Goal: Browse casually

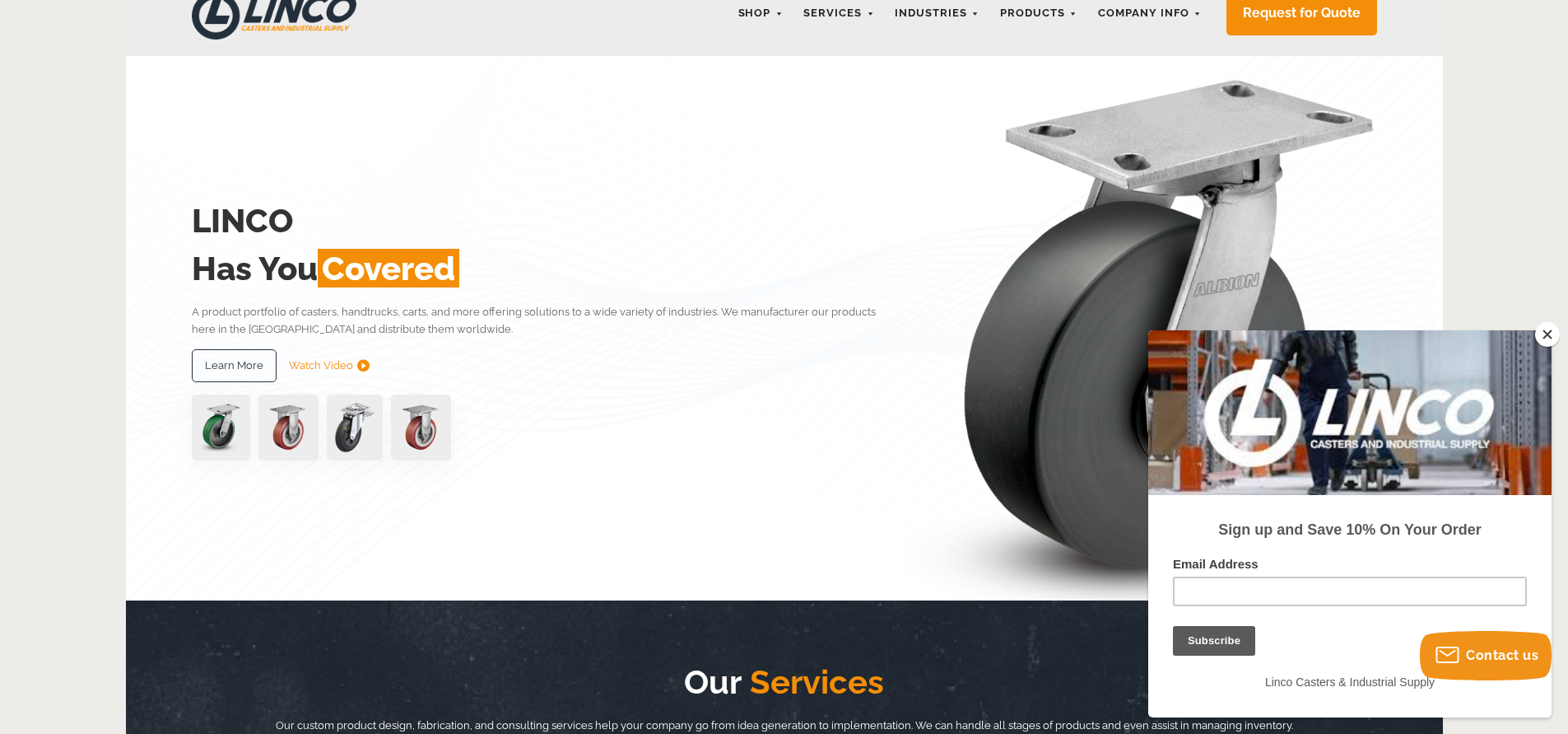
scroll to position [103, 0]
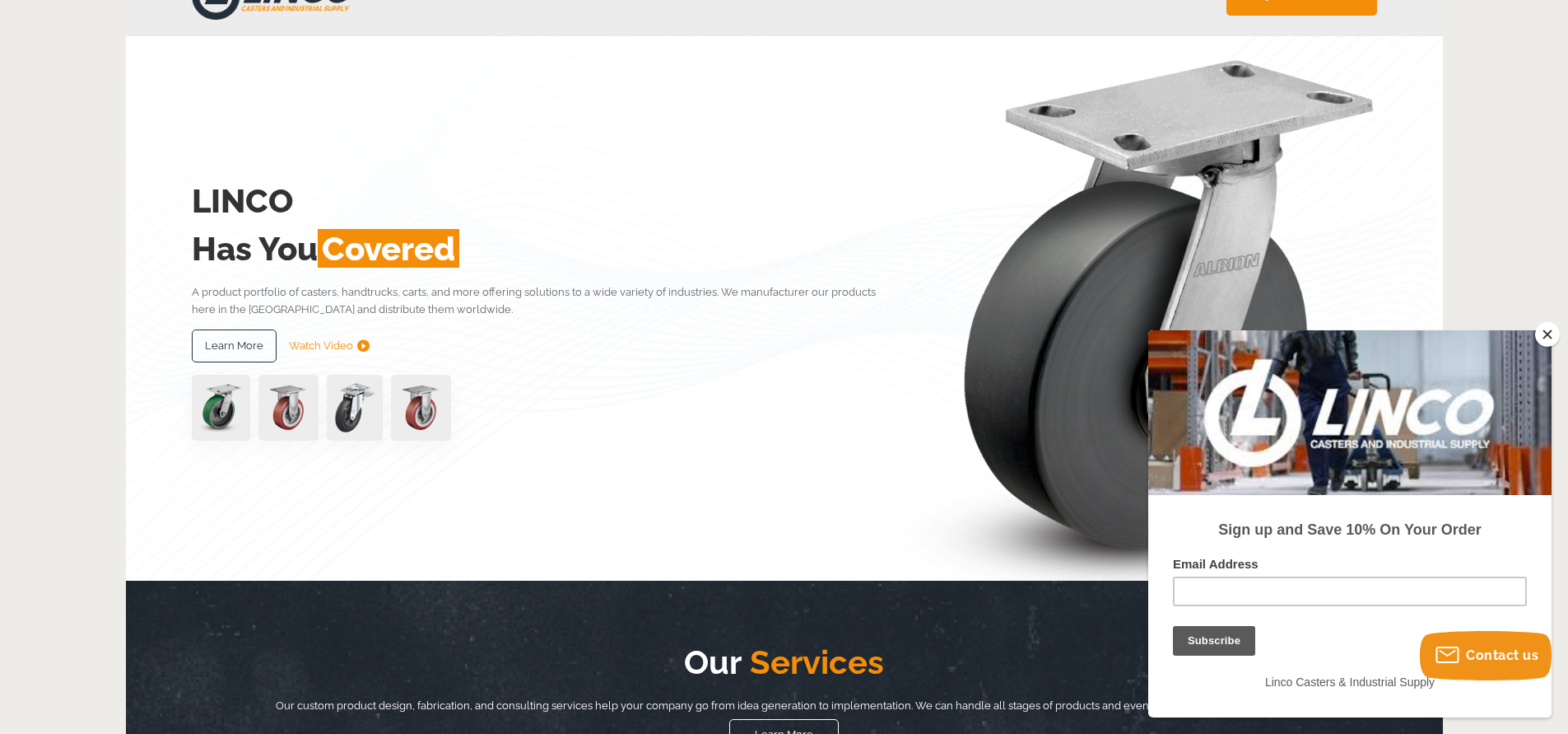
click at [298, 413] on img at bounding box center [289, 407] width 60 height 66
click at [333, 344] on link "Watch Video" at bounding box center [329, 346] width 81 height 33
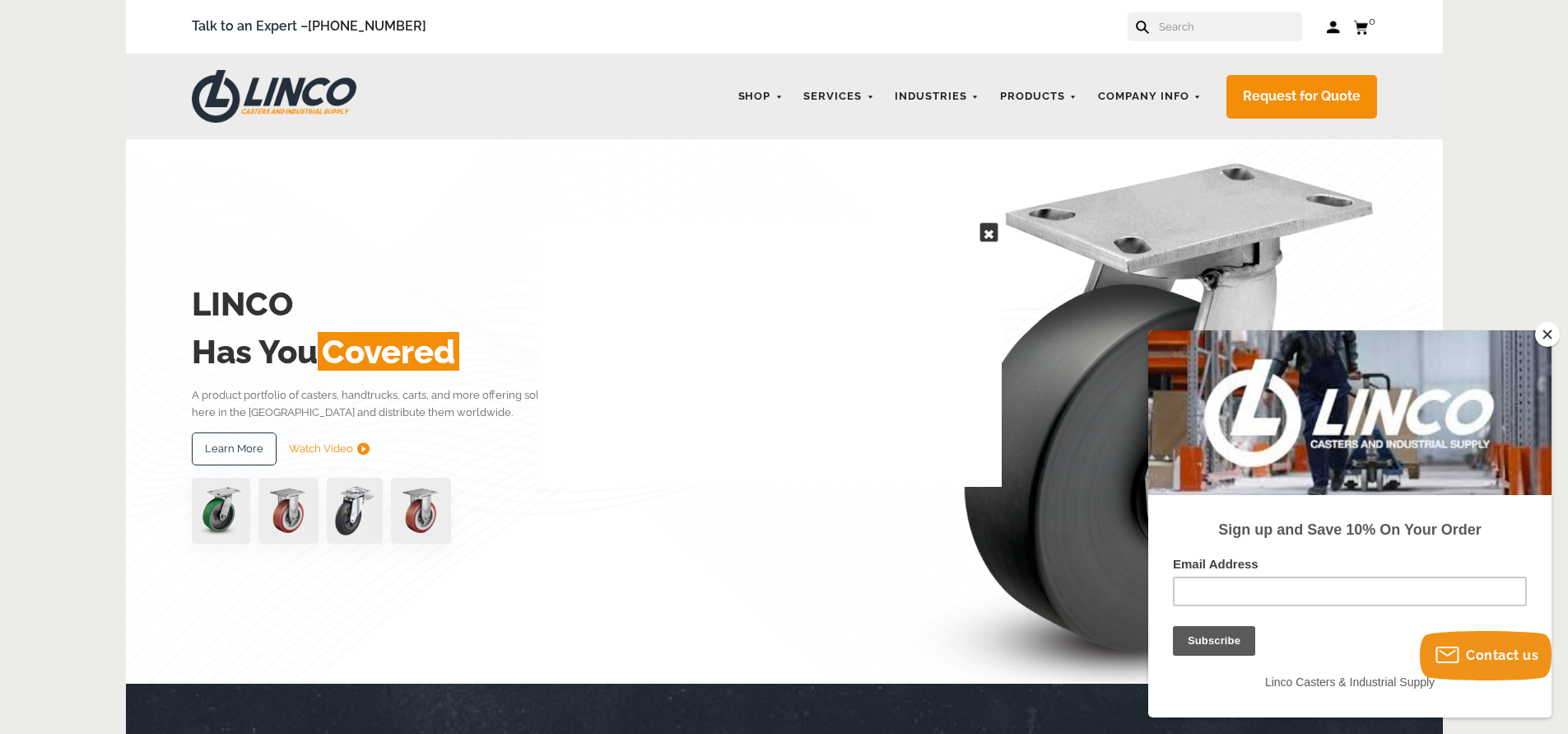
click at [1551, 332] on button "Close" at bounding box center [1547, 334] width 25 height 25
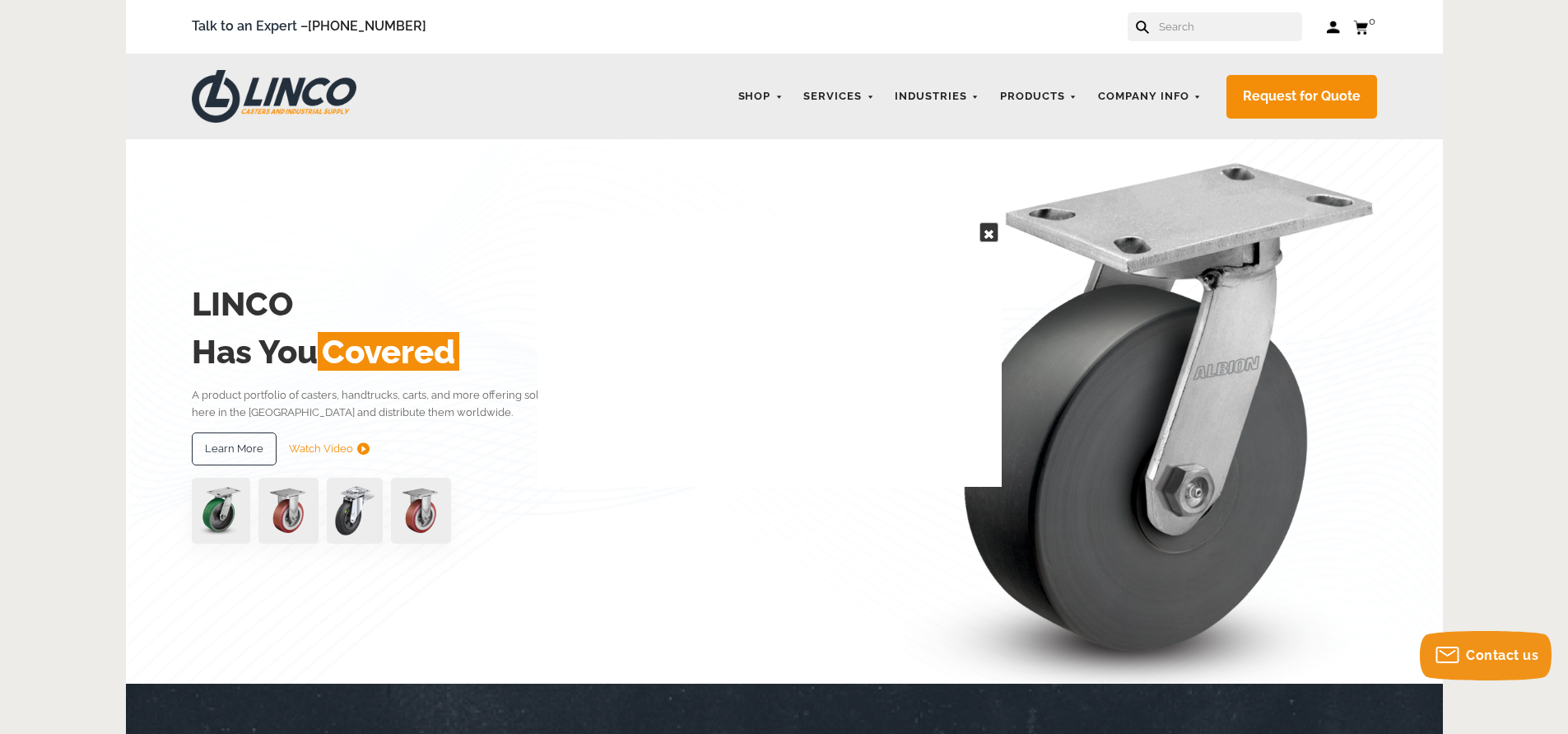
click at [987, 230] on link at bounding box center [989, 231] width 19 height 20
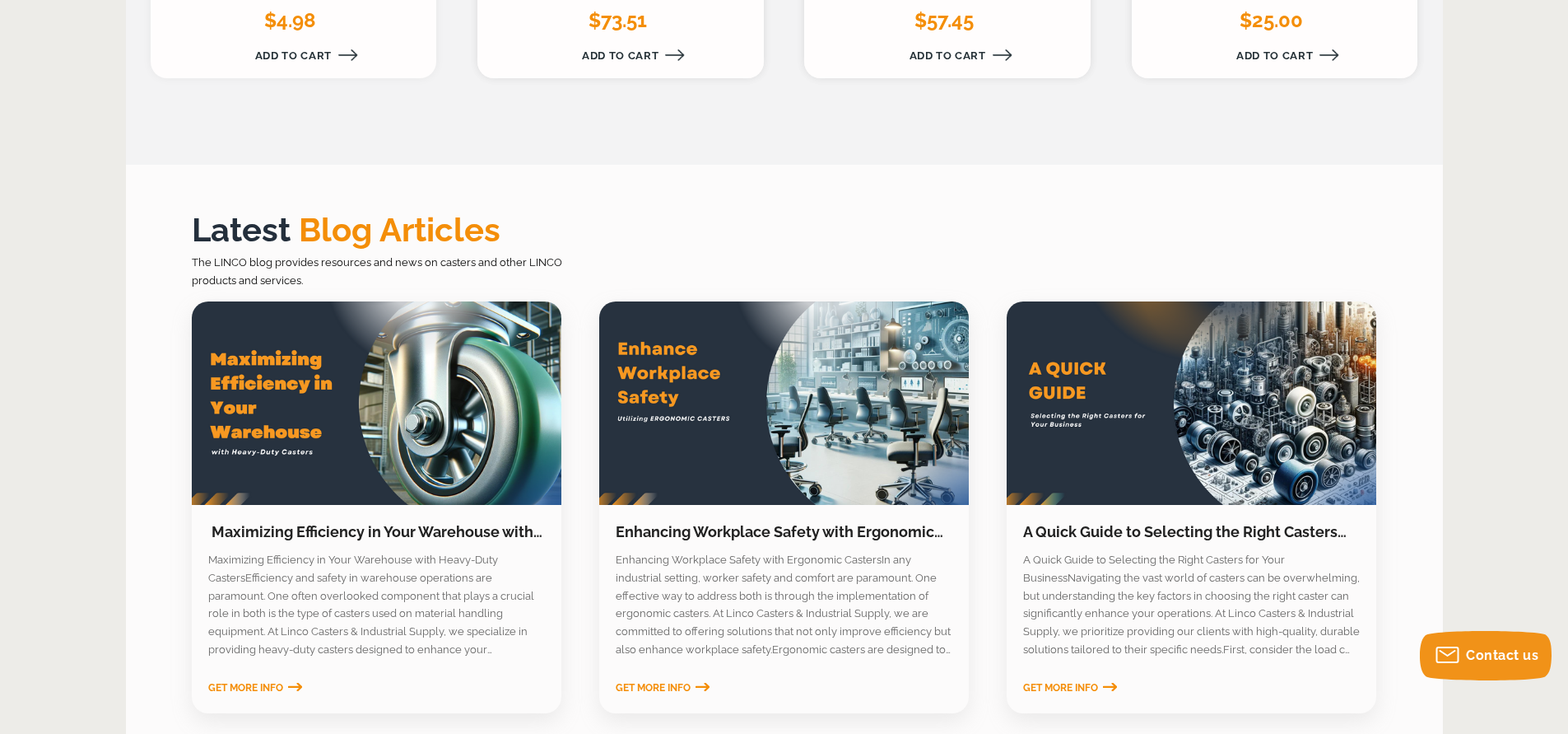
scroll to position [2156, 0]
